Goal: Task Accomplishment & Management: Manage account settings

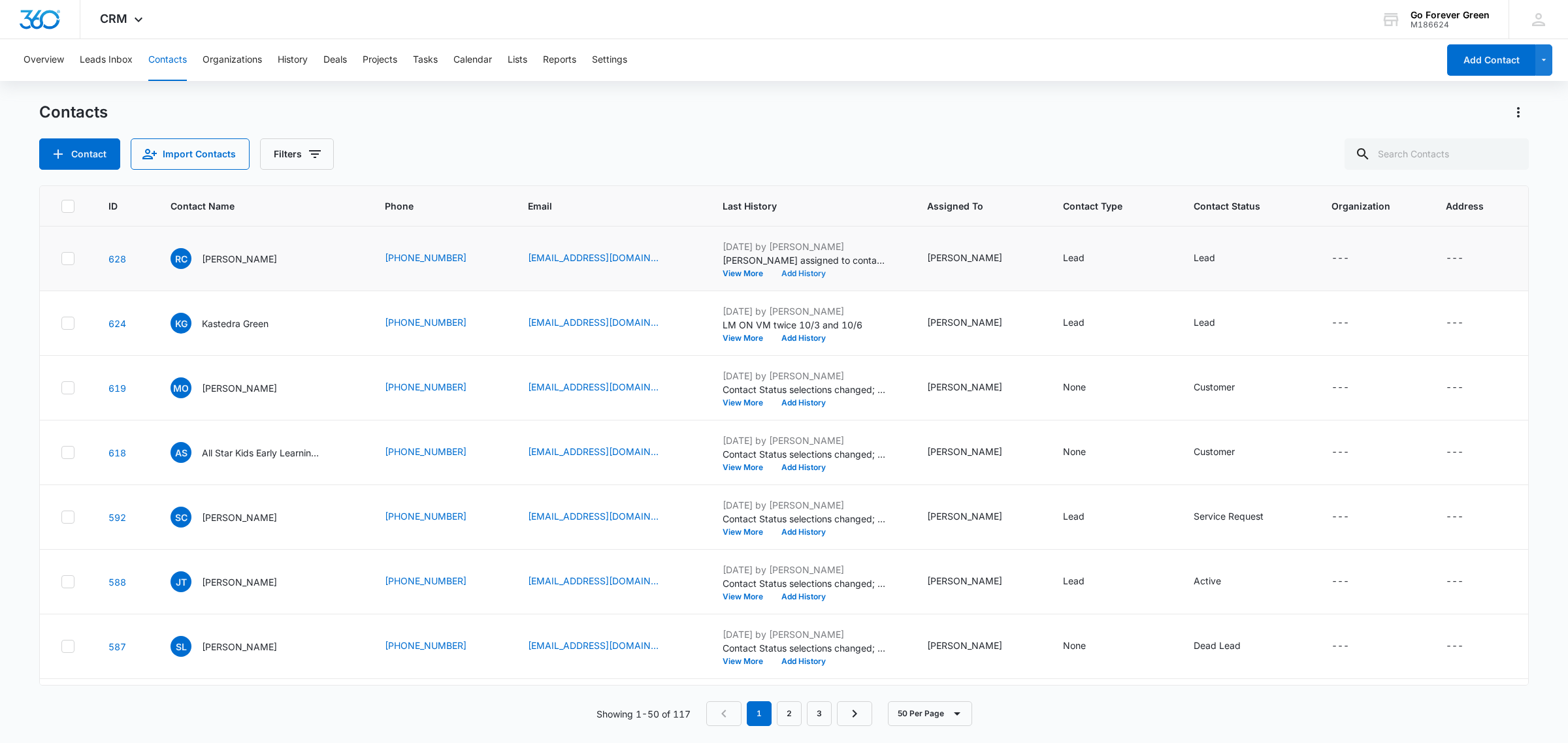
click at [808, 276] on button "Add History" at bounding box center [804, 274] width 63 height 8
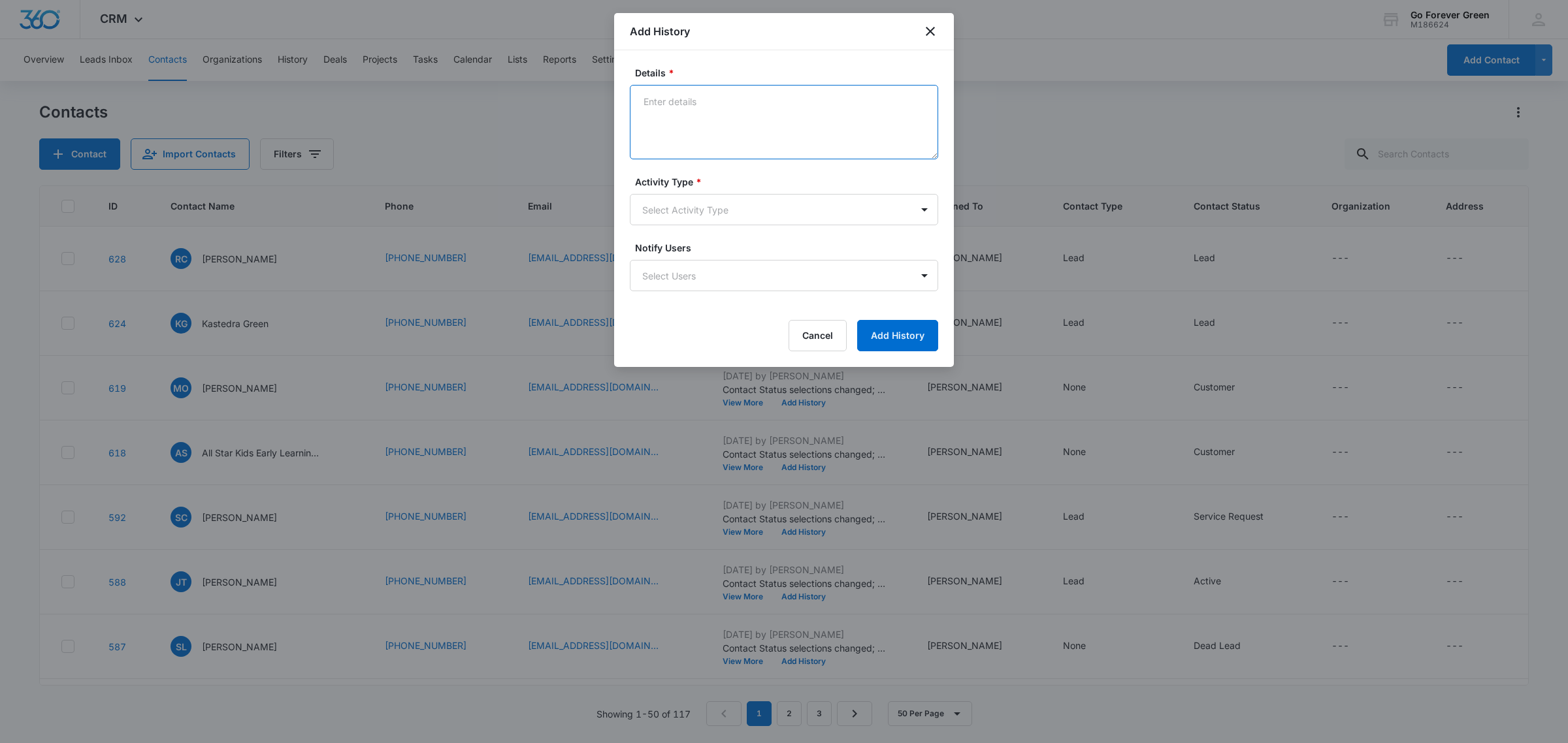
click at [702, 107] on textarea "Details *" at bounding box center [784, 122] width 309 height 74
type textarea "spoke and sent approx cost to client - he is in [GEOGRAPHIC_DATA]"
click at [726, 209] on body "CRM Apps Reputation Forms CRM Email Social Payments POS Ads Intelligence Brand …" at bounding box center [784, 371] width 1568 height 743
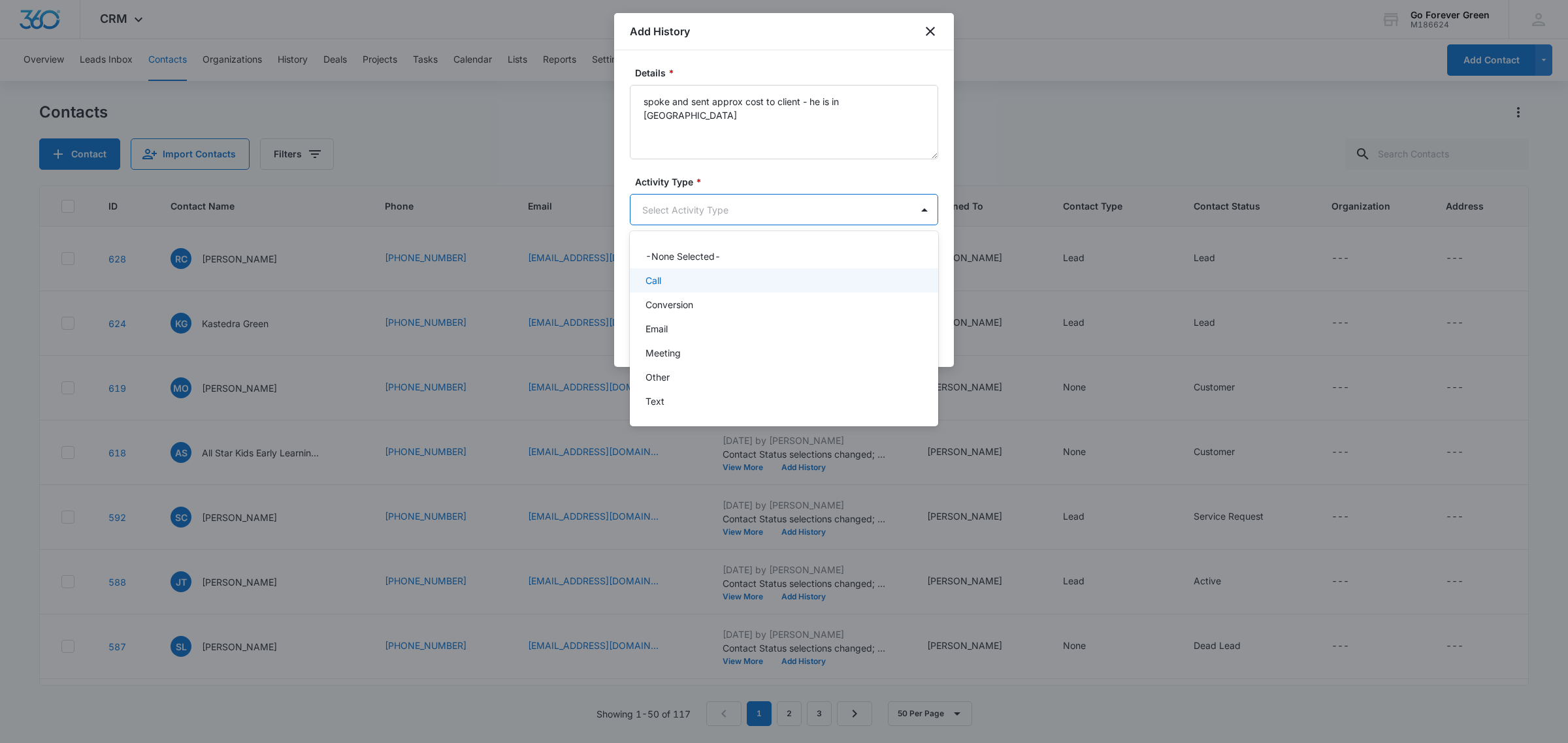
click at [698, 274] on div "Call" at bounding box center [783, 280] width 275 height 14
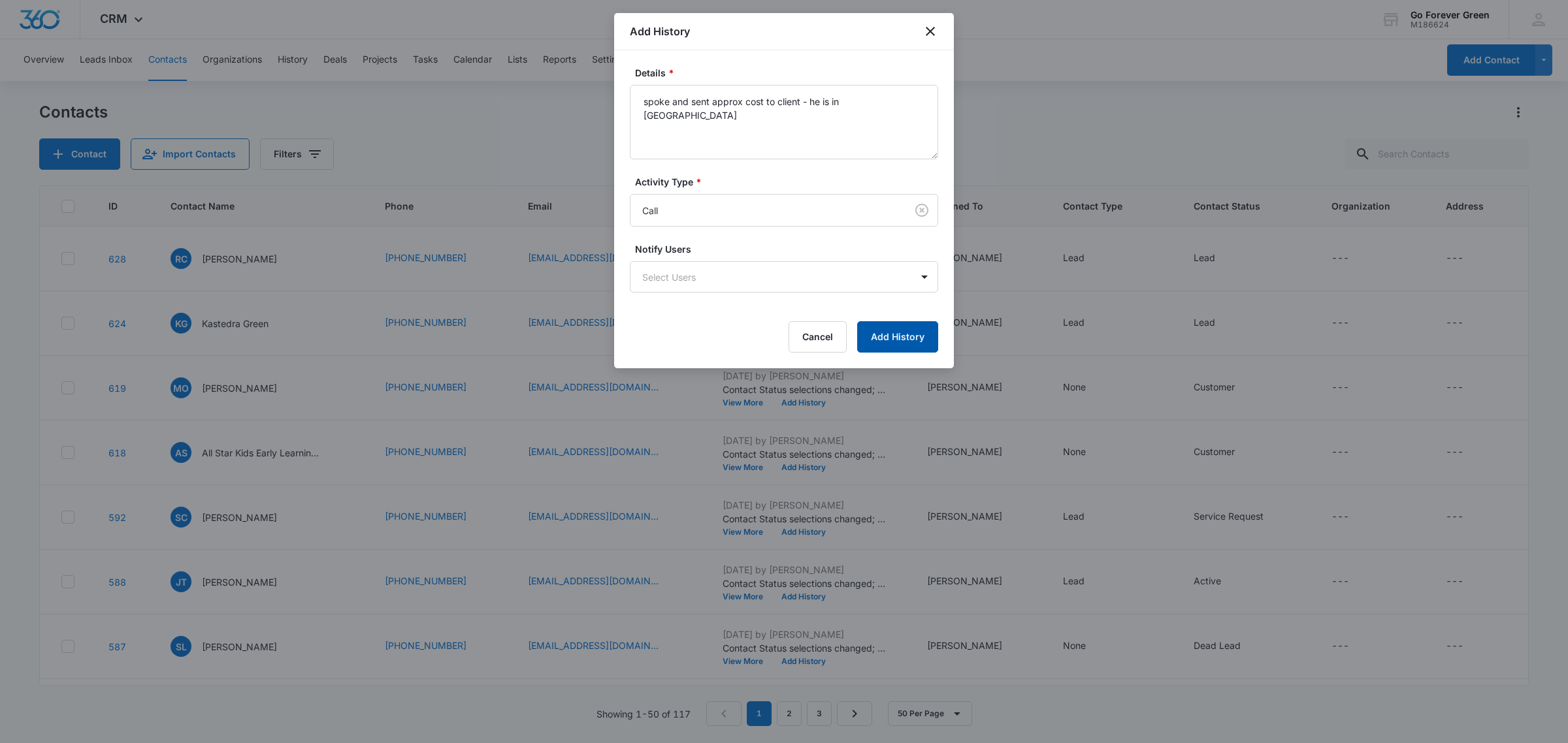
click at [910, 338] on button "Add History" at bounding box center [898, 337] width 81 height 31
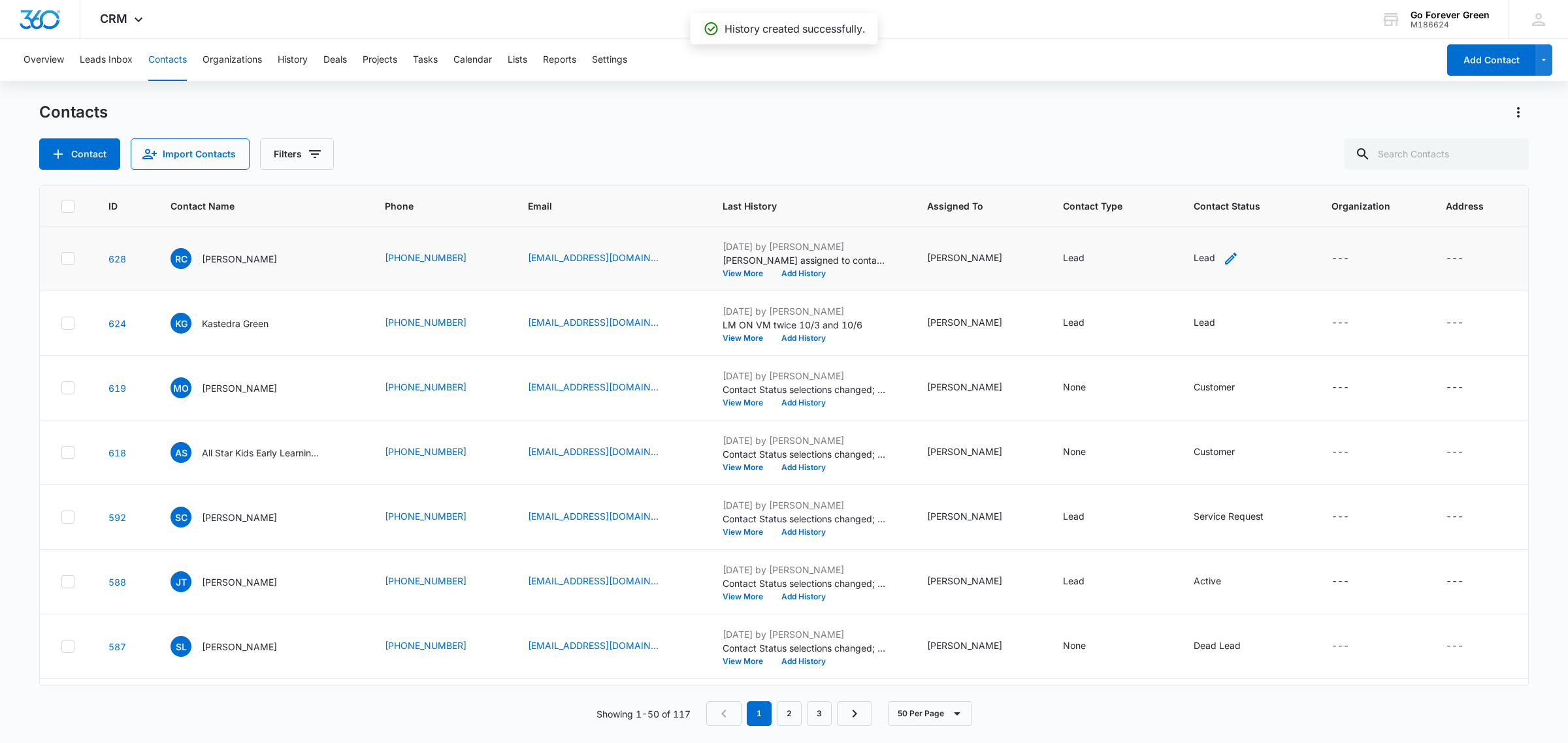
click at [1223, 256] on icon "Contact Status - Lead - Select to Edit Field" at bounding box center [1231, 259] width 16 height 16
click at [1192, 171] on icon "Remove Lead" at bounding box center [1194, 174] width 8 height 8
type input "p"
click at [1176, 262] on p "Pending" at bounding box center [1186, 258] width 35 height 14
click at [1265, 146] on label "Contact Status" at bounding box center [1217, 145] width 118 height 14
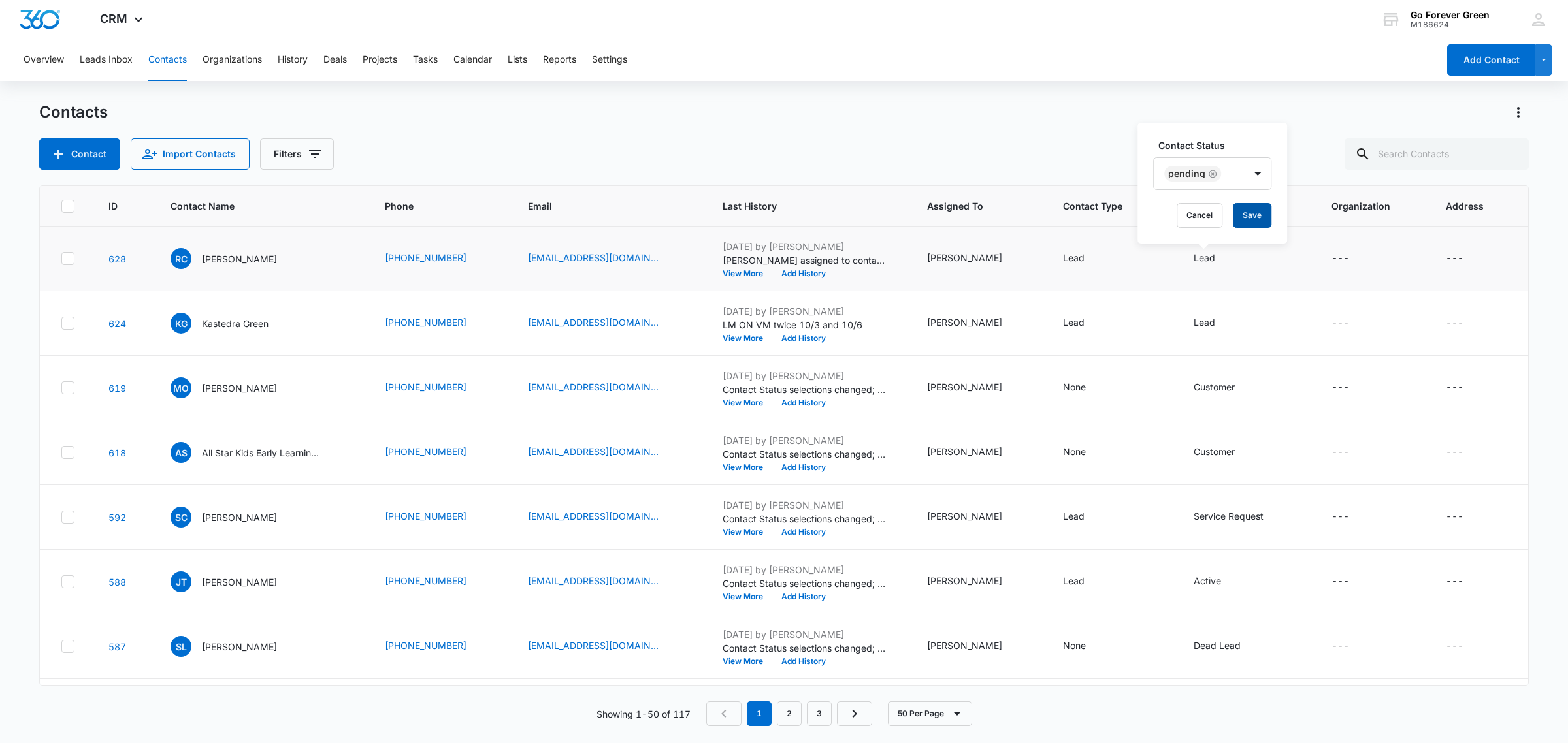
click at [1253, 218] on button "Save" at bounding box center [1252, 216] width 39 height 25
